Goal: Check status: Check status

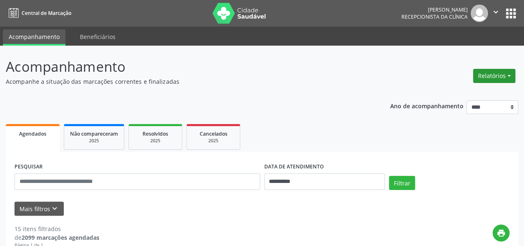
click at [494, 74] on button "Relatórios" at bounding box center [494, 76] width 42 height 14
click at [459, 88] on link "Agendamentos" at bounding box center [471, 93] width 89 height 12
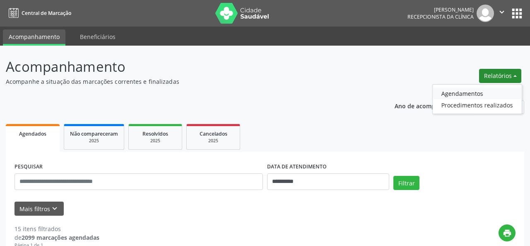
select select "*"
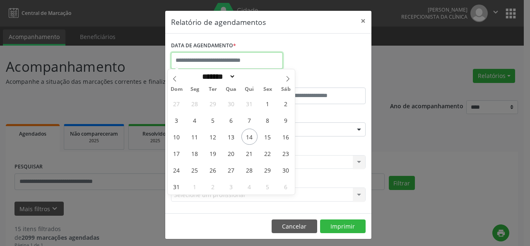
click at [249, 61] on input "text" at bounding box center [227, 60] width 112 height 17
click at [274, 134] on span "15" at bounding box center [268, 136] width 16 height 16
type input "**********"
click at [274, 134] on span "15" at bounding box center [268, 136] width 16 height 16
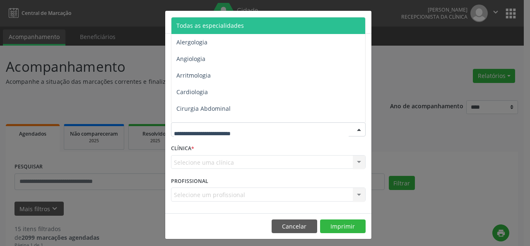
click at [265, 124] on div at bounding box center [268, 129] width 195 height 14
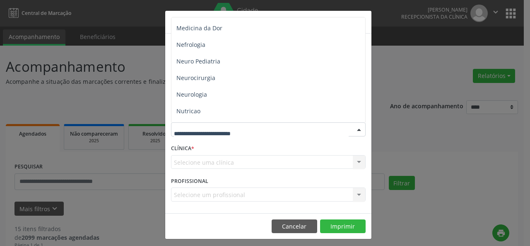
scroll to position [831, 0]
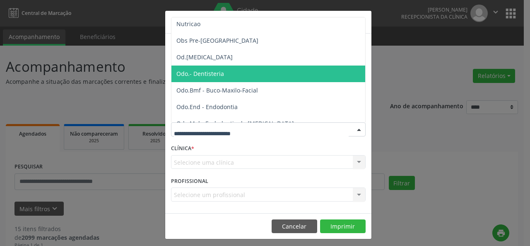
click at [223, 72] on span "Odo.- Dentisteria" at bounding box center [269, 73] width 195 height 17
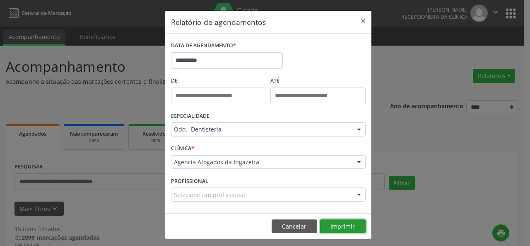
click at [337, 228] on button "Imprimir" at bounding box center [343, 226] width 46 height 14
